Goal: Information Seeking & Learning: Understand process/instructions

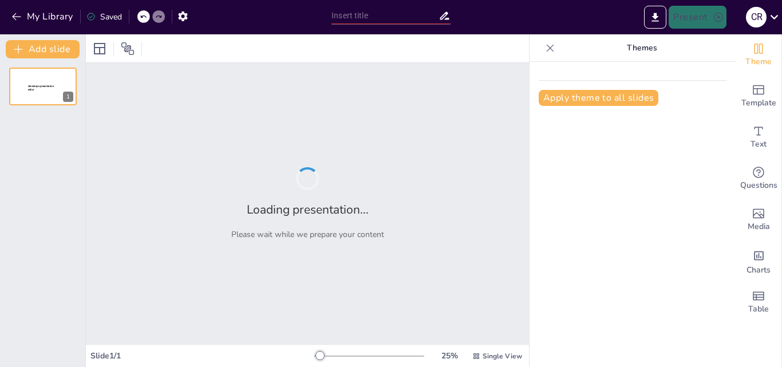
type input "Creating a Bootable USB for Windows 10 Installation"
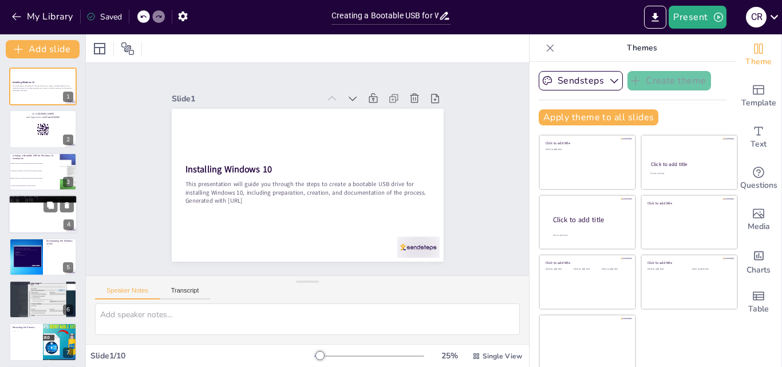
checkbox input "true"
click at [36, 219] on div at bounding box center [43, 214] width 69 height 39
type textarea "Preparing the USB flash drive is the first step in the installation process. It…"
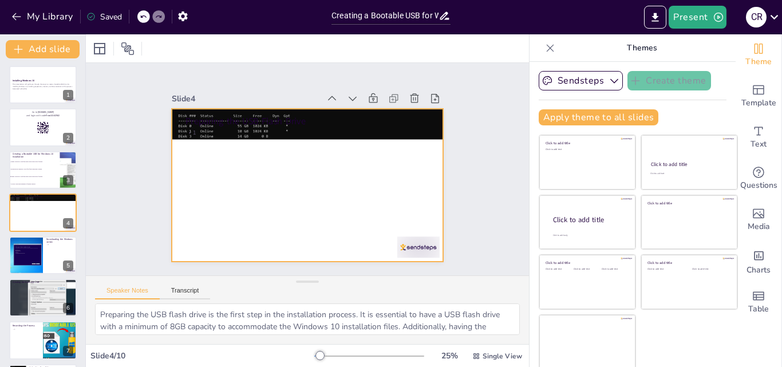
scroll to position [2, 0]
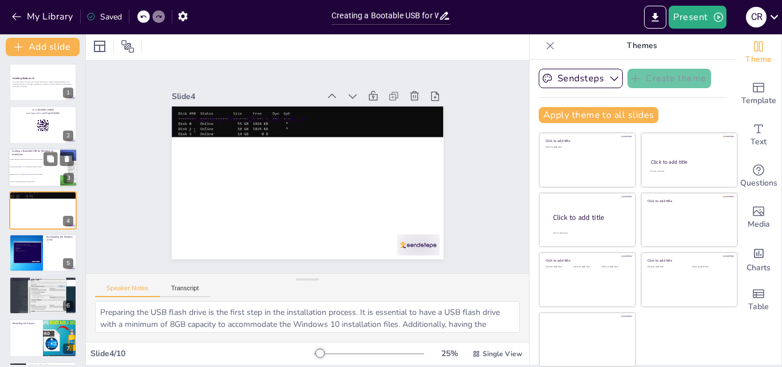
checkbox input "true"
click at [53, 185] on li "Use any USB drive regardless of storage capacity" at bounding box center [35, 181] width 52 height 7
type textarea "The correct answer is "Ensure you have a USB flash drive with at least 8GB of s…"
checkbox input "true"
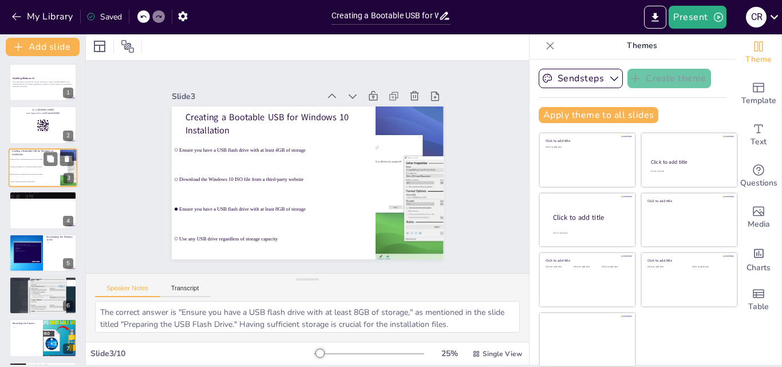
scroll to position [0, 0]
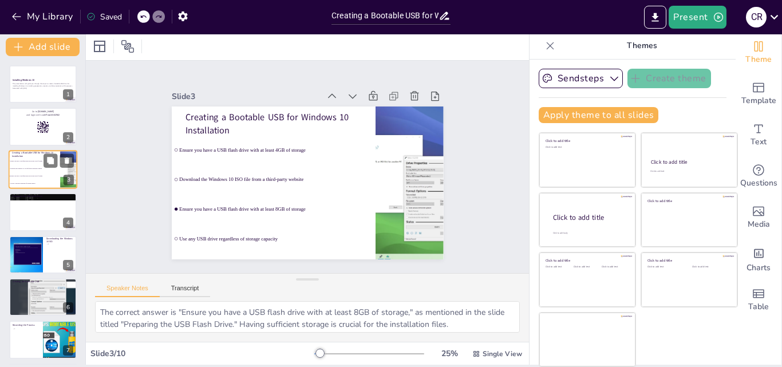
checkbox input "true"
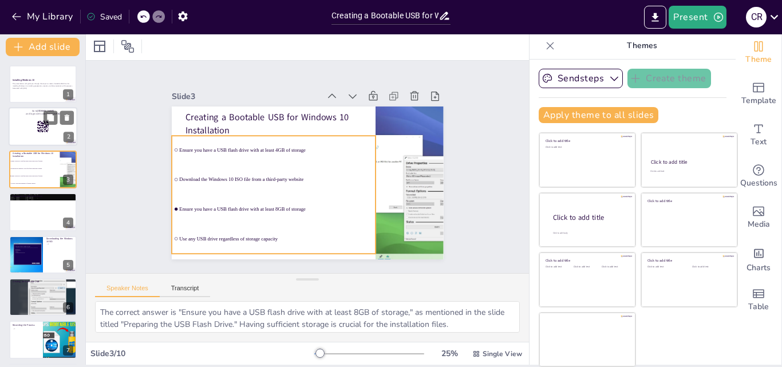
checkbox input "true"
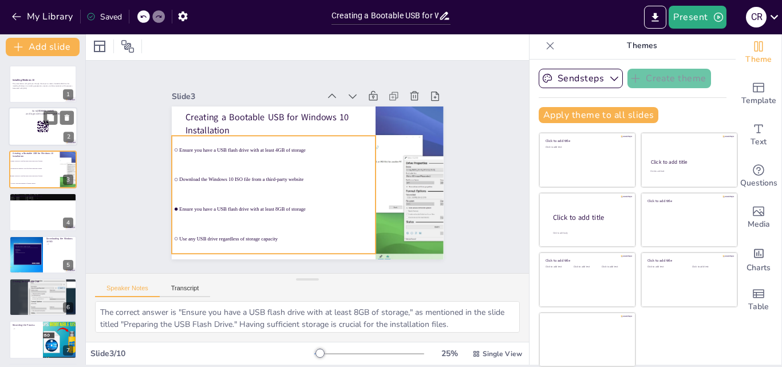
checkbox input "true"
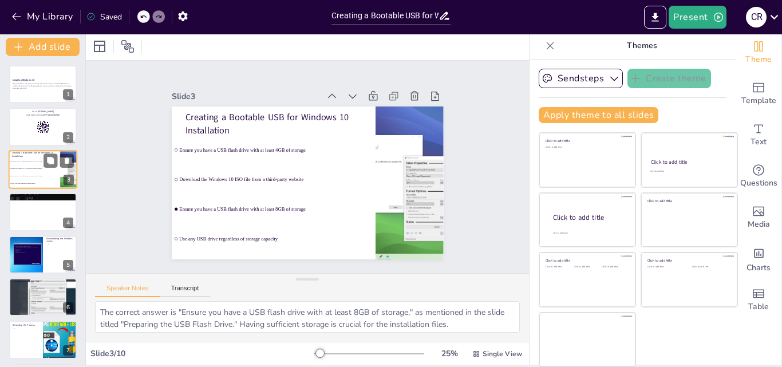
checkbox input "true"
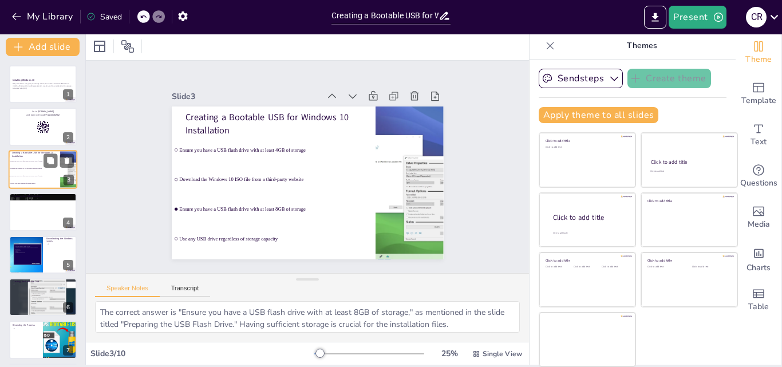
checkbox input "true"
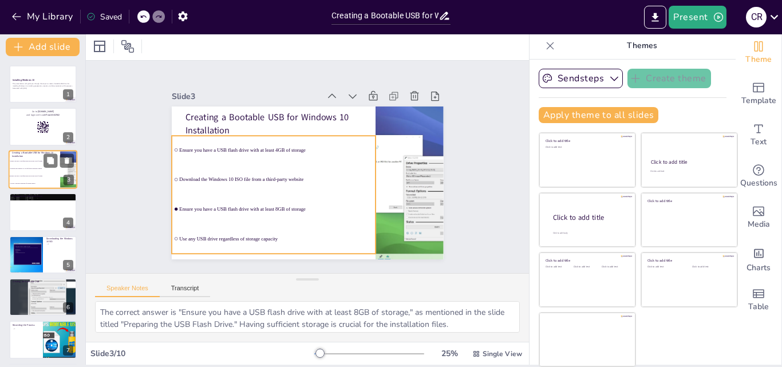
click at [34, 176] on span "Ensure you have a USB flash drive with at least 8GB of storage" at bounding box center [34, 176] width 49 height 2
checkbox input "true"
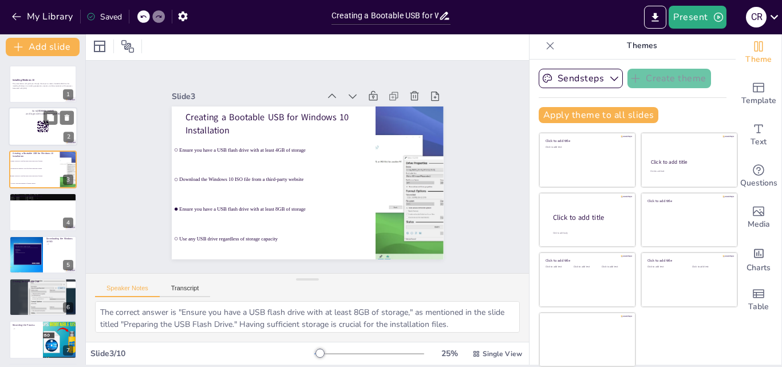
checkbox input "true"
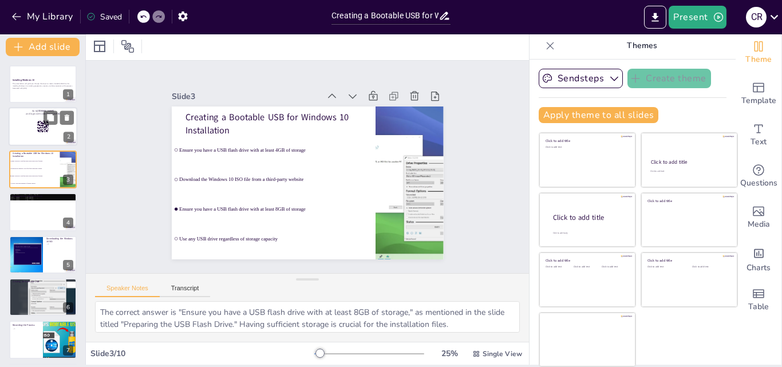
checkbox input "true"
click at [36, 109] on p "Go to [DOMAIN_NAME]" at bounding box center [43, 110] width 62 height 3
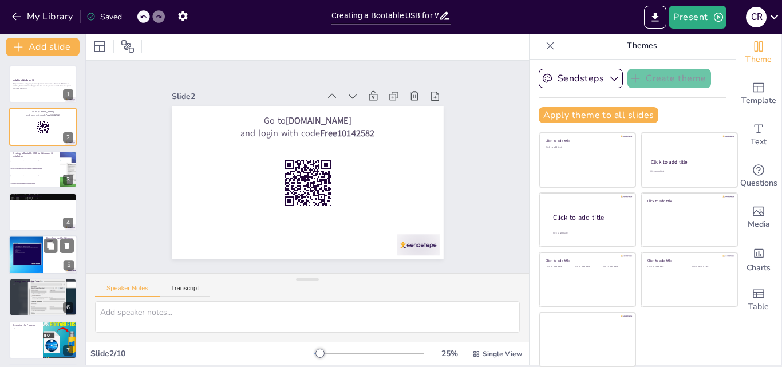
checkbox input "true"
click at [40, 248] on div at bounding box center [26, 254] width 73 height 39
type textarea "Downloading the Windows 10 ISO file from the official Microsoft website guarant…"
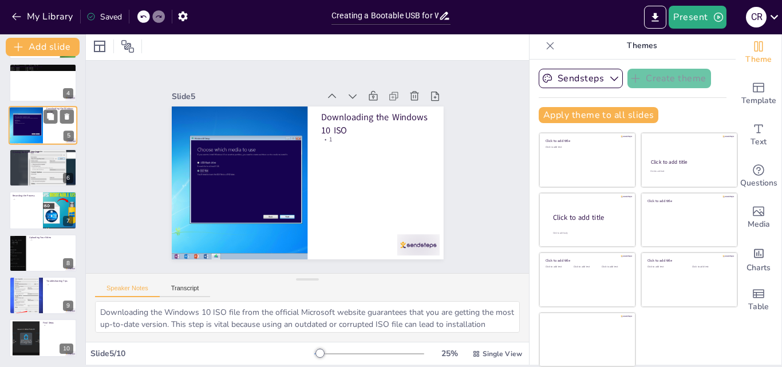
scroll to position [131, 0]
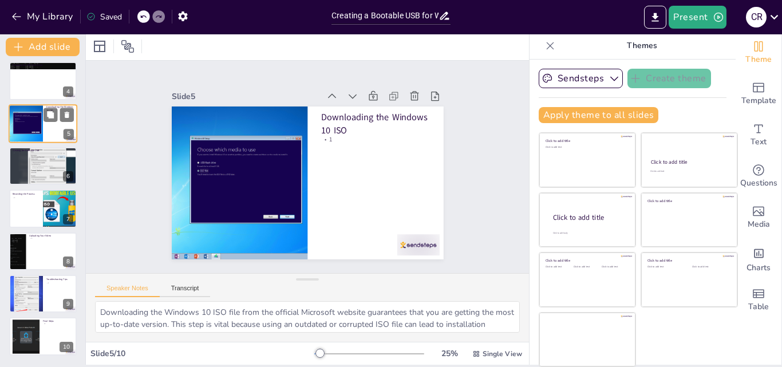
checkbox input "true"
click at [40, 248] on div at bounding box center [43, 252] width 68 height 38
type textarea "After successfully creating the bootable USB and documenting the process, the n…"
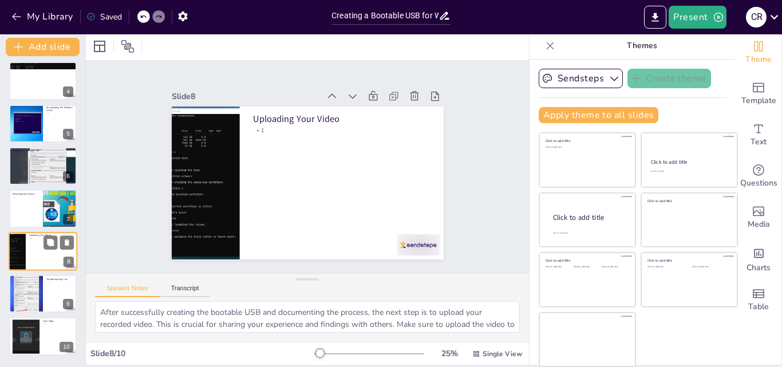
click at [40, 249] on div at bounding box center [43, 251] width 69 height 39
checkbox input "true"
click at [47, 281] on icon at bounding box center [50, 285] width 8 height 8
type textarea "Troubleshooting is an essential part of the installation process. If you encoun…"
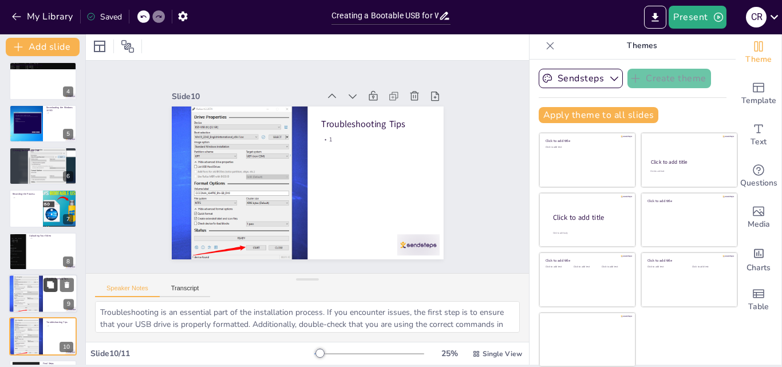
scroll to position [174, 0]
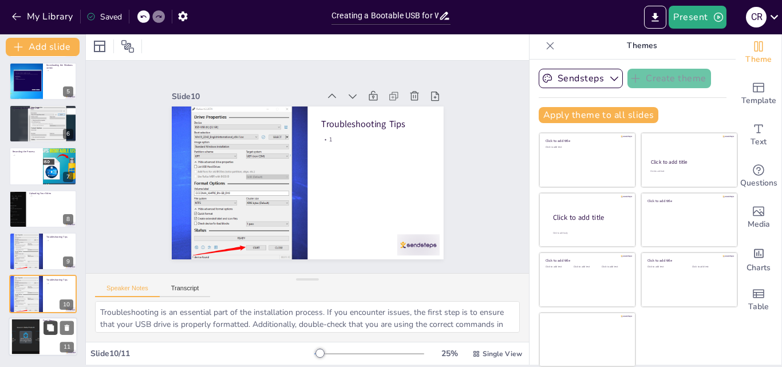
checkbox input "true"
click at [46, 326] on icon at bounding box center [50, 328] width 8 height 8
type textarea "Once you have created the bootable USB drive, the final steps involve installin…"
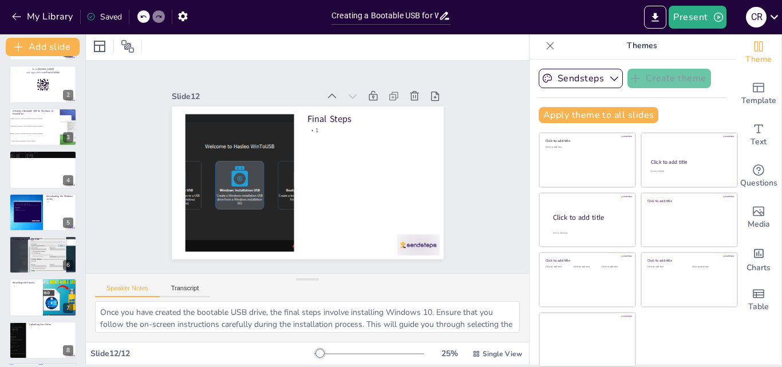
scroll to position [0, 0]
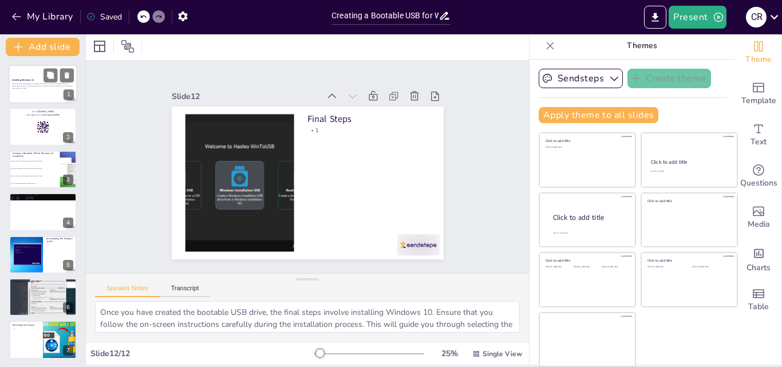
checkbox input "true"
click at [19, 77] on div at bounding box center [43, 84] width 69 height 39
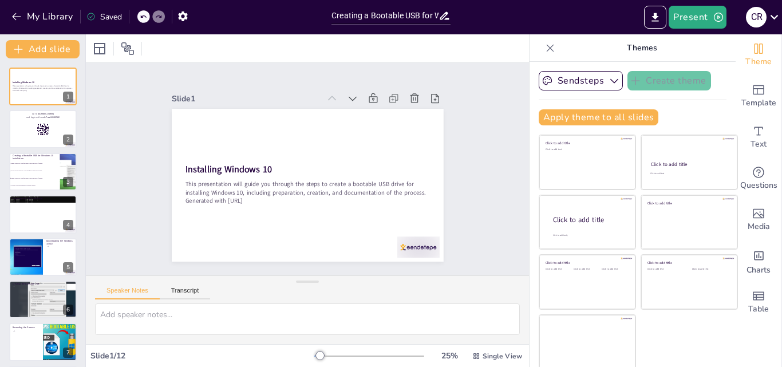
checkbox input "true"
